Goal: Transaction & Acquisition: Obtain resource

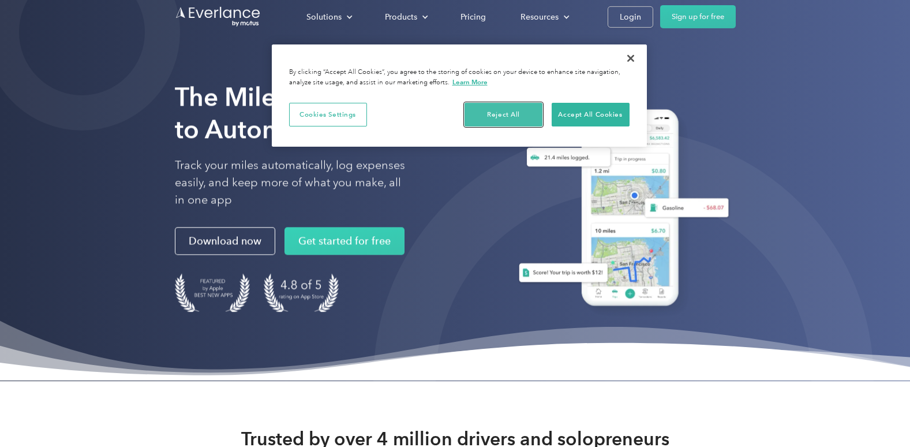
click at [497, 115] on button "Reject All" at bounding box center [504, 115] width 78 height 24
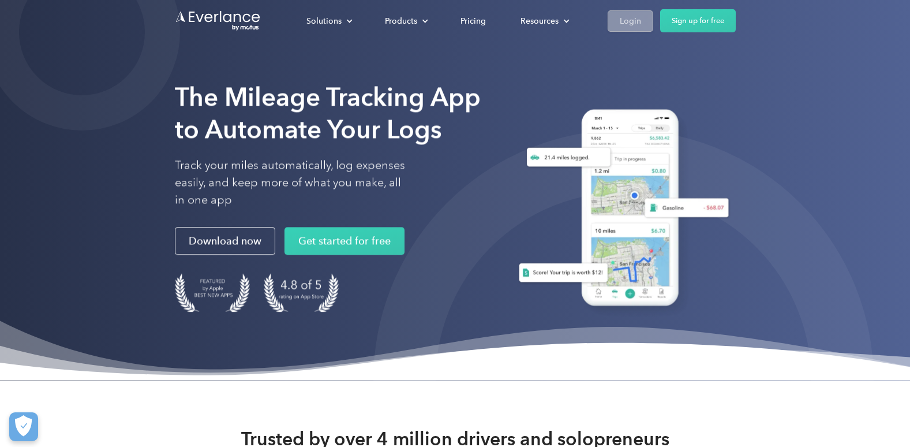
click at [629, 25] on div "Login" at bounding box center [630, 21] width 21 height 14
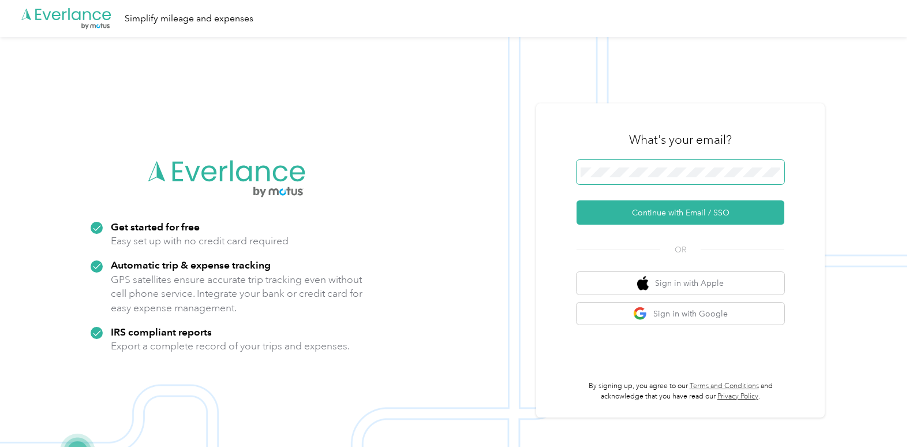
click at [613, 164] on span at bounding box center [680, 172] width 208 height 24
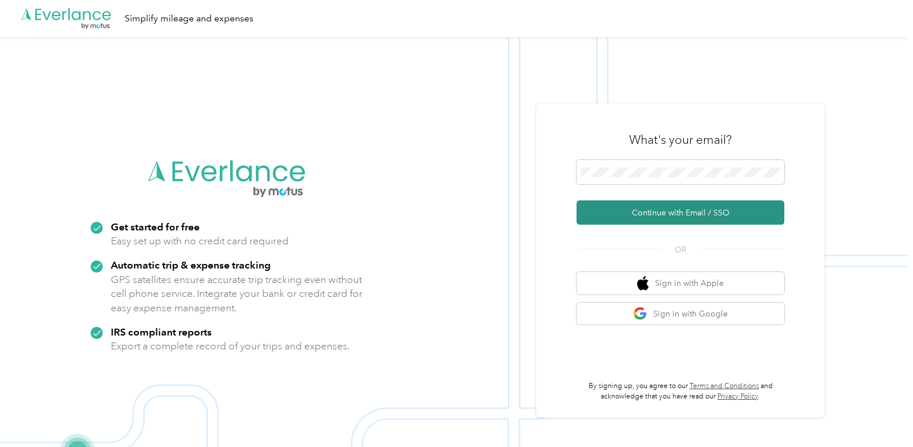
click at [620, 215] on button "Continue with Email / SSO" at bounding box center [680, 212] width 208 height 24
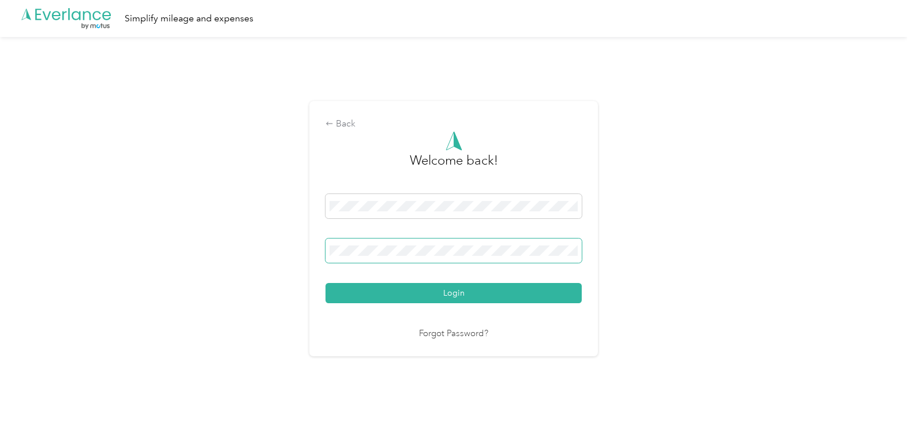
click at [325, 283] on button "Login" at bounding box center [453, 293] width 256 height 20
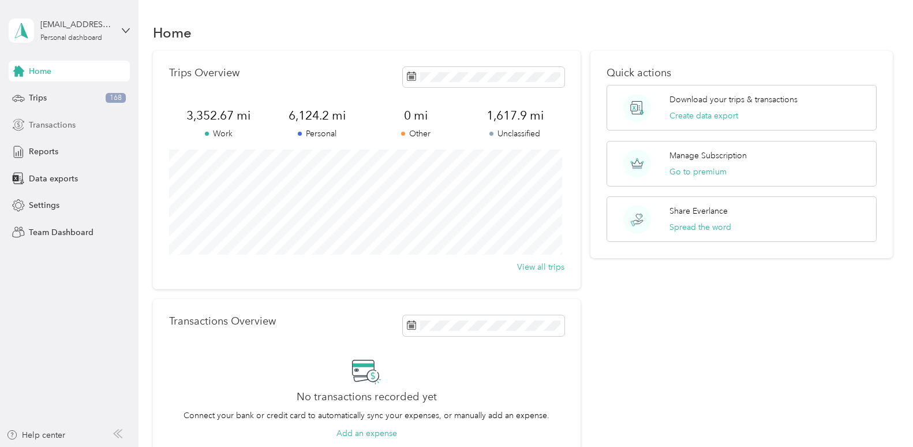
click at [61, 132] on div "Transactions" at bounding box center [69, 124] width 121 height 21
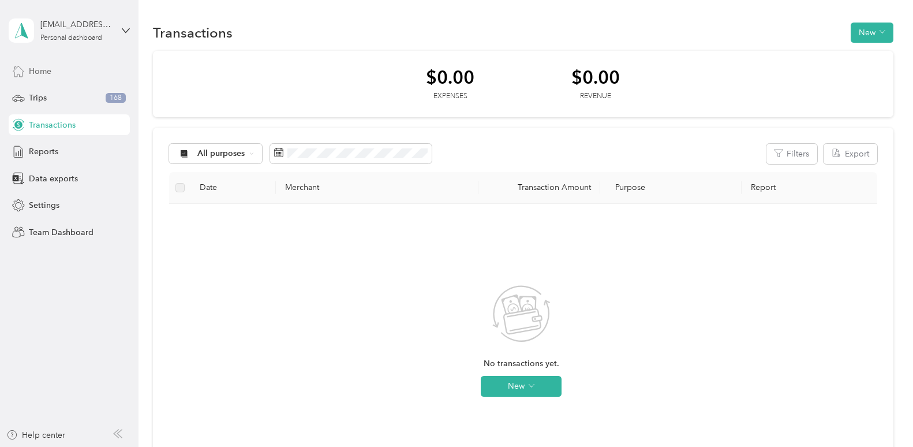
click at [49, 76] on span "Home" at bounding box center [40, 71] width 23 height 12
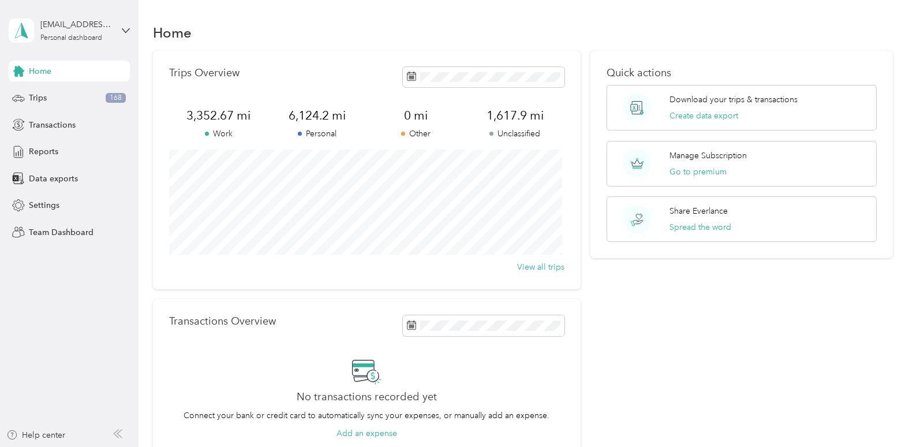
click at [126, 35] on div "cemminger2020@yahoo.com Personal dashboard" at bounding box center [69, 30] width 121 height 40
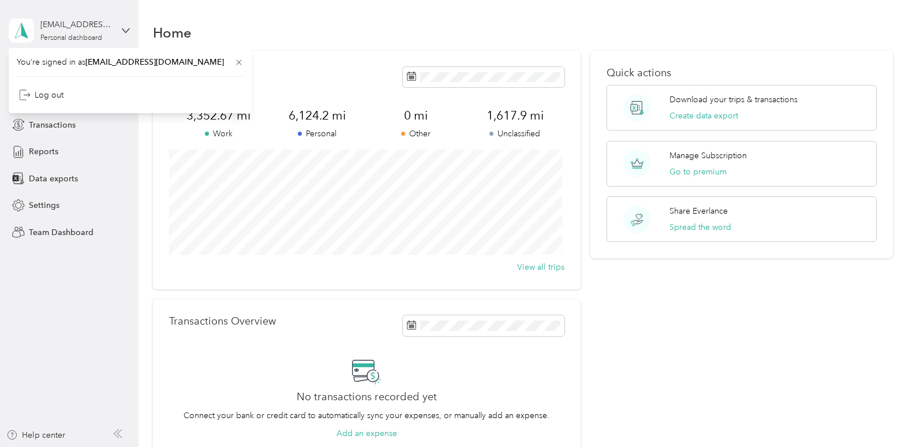
click at [126, 35] on div "cemminger2020@yahoo.com Personal dashboard" at bounding box center [69, 30] width 121 height 40
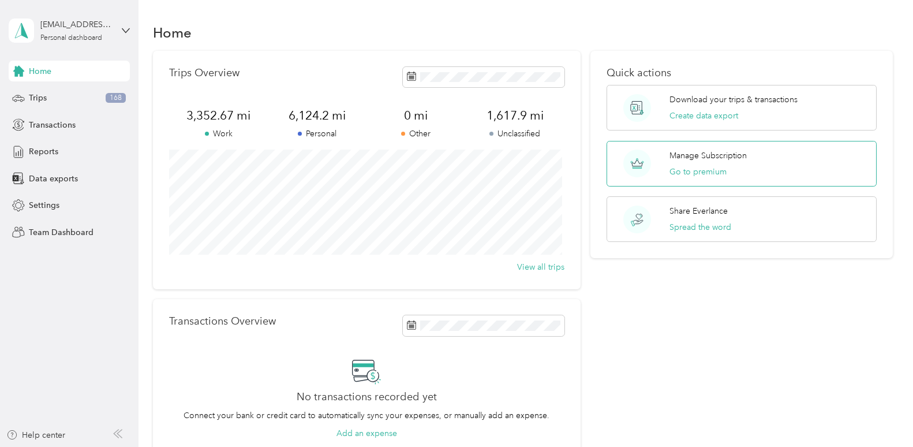
click at [687, 151] on p "Manage Subscription" at bounding box center [707, 155] width 77 height 12
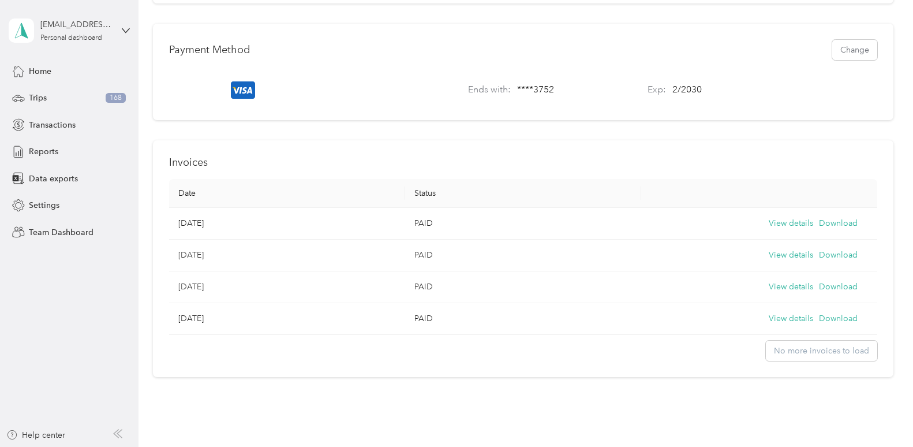
scroll to position [404, 0]
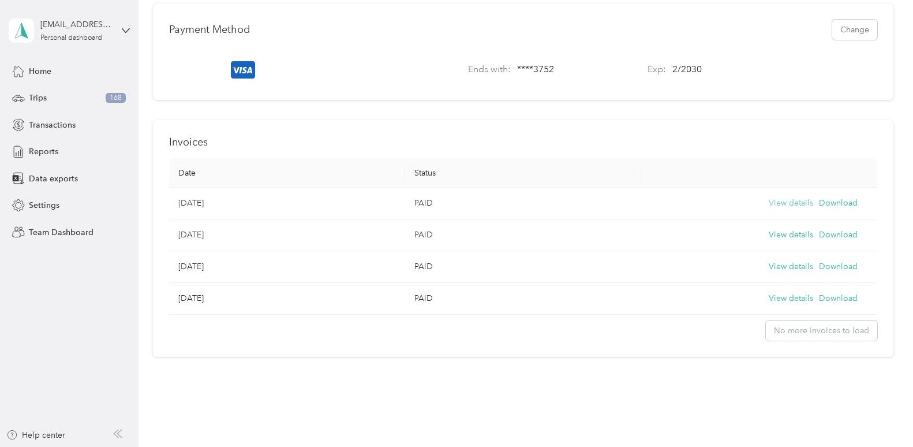
click at [769, 209] on button "View details" at bounding box center [791, 203] width 44 height 13
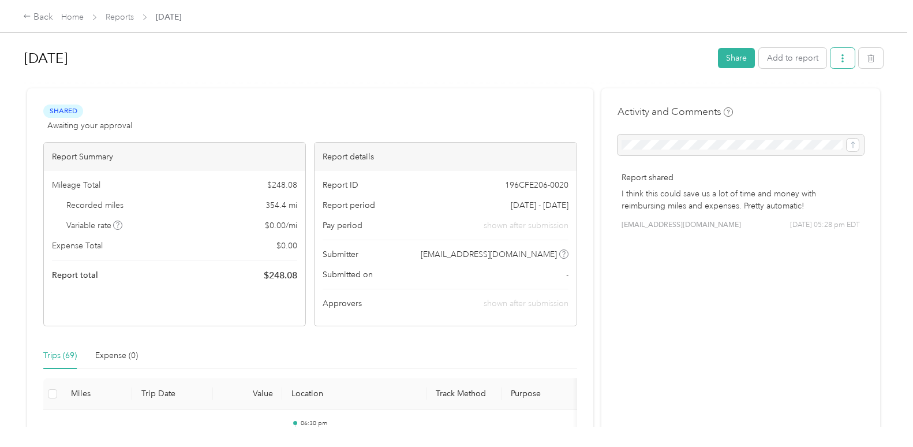
click at [839, 57] on icon "button" at bounding box center [842, 58] width 8 height 8
click at [804, 103] on span "Download" at bounding box center [807, 101] width 38 height 12
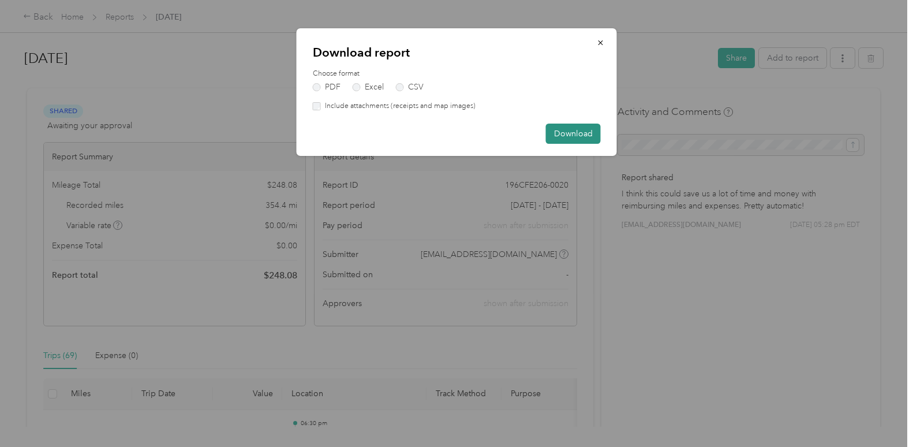
click at [586, 127] on button "Download" at bounding box center [573, 133] width 55 height 20
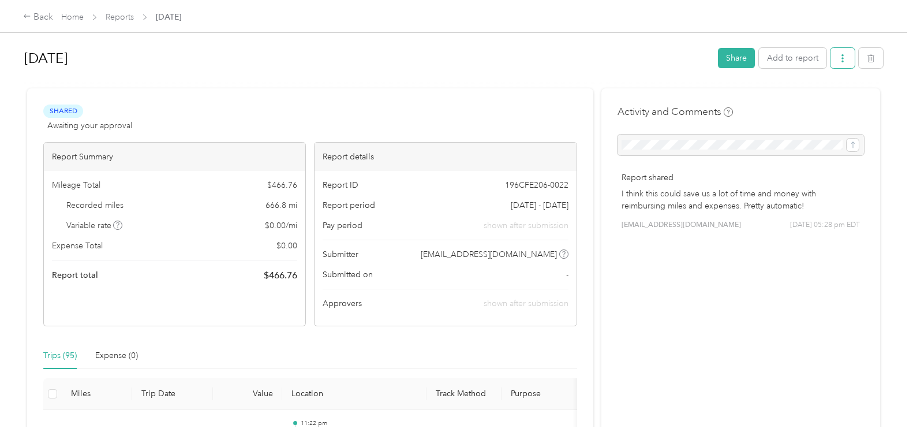
click at [844, 54] on button "button" at bounding box center [842, 58] width 24 height 20
click at [815, 91] on li "Download" at bounding box center [809, 101] width 85 height 20
click at [811, 97] on span "Download" at bounding box center [807, 101] width 38 height 12
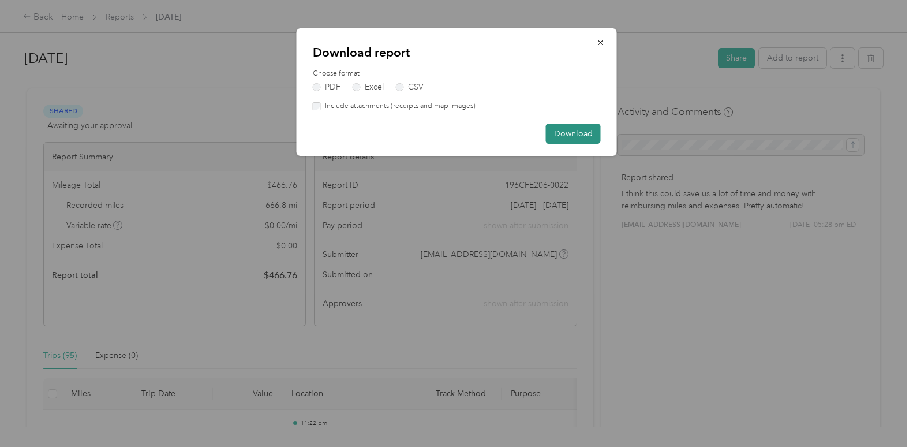
click at [571, 130] on button "Download" at bounding box center [573, 133] width 55 height 20
